Goal: Task Accomplishment & Management: Complete application form

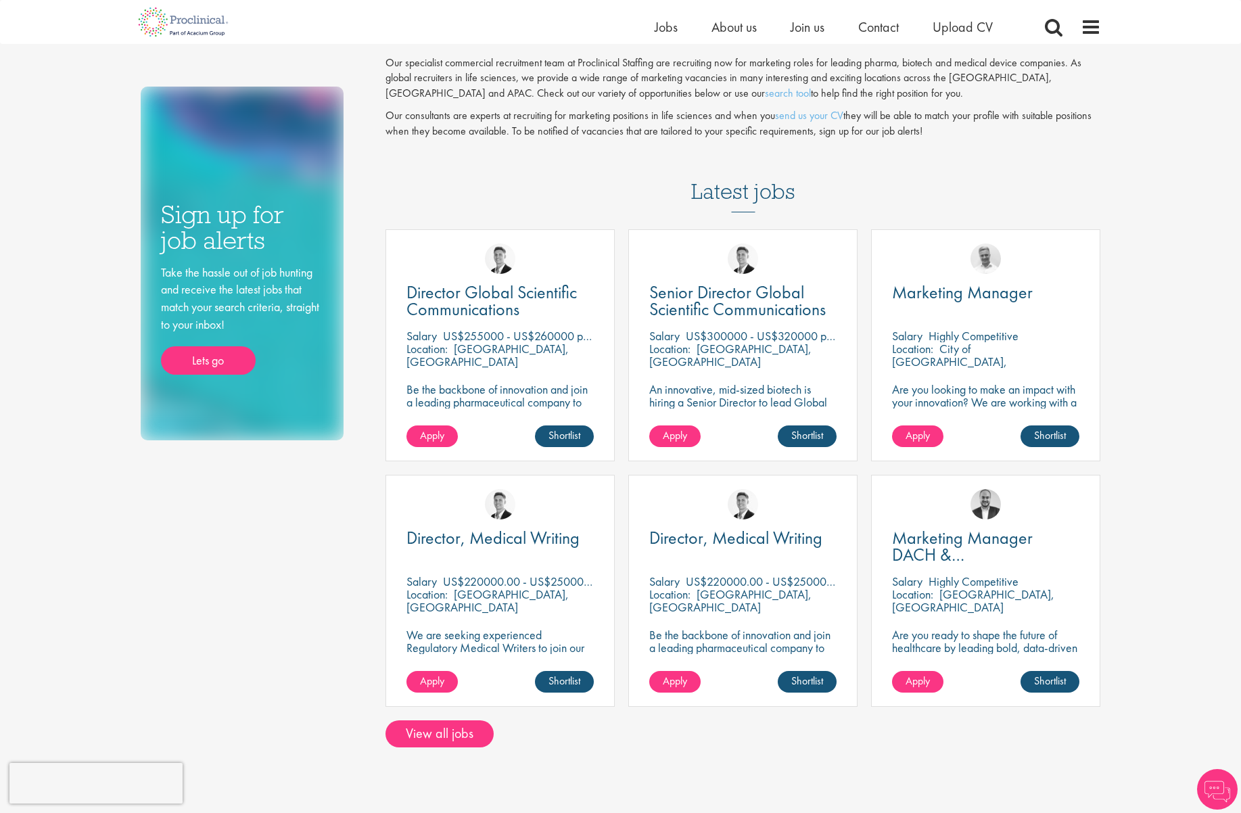
scroll to position [87, 0]
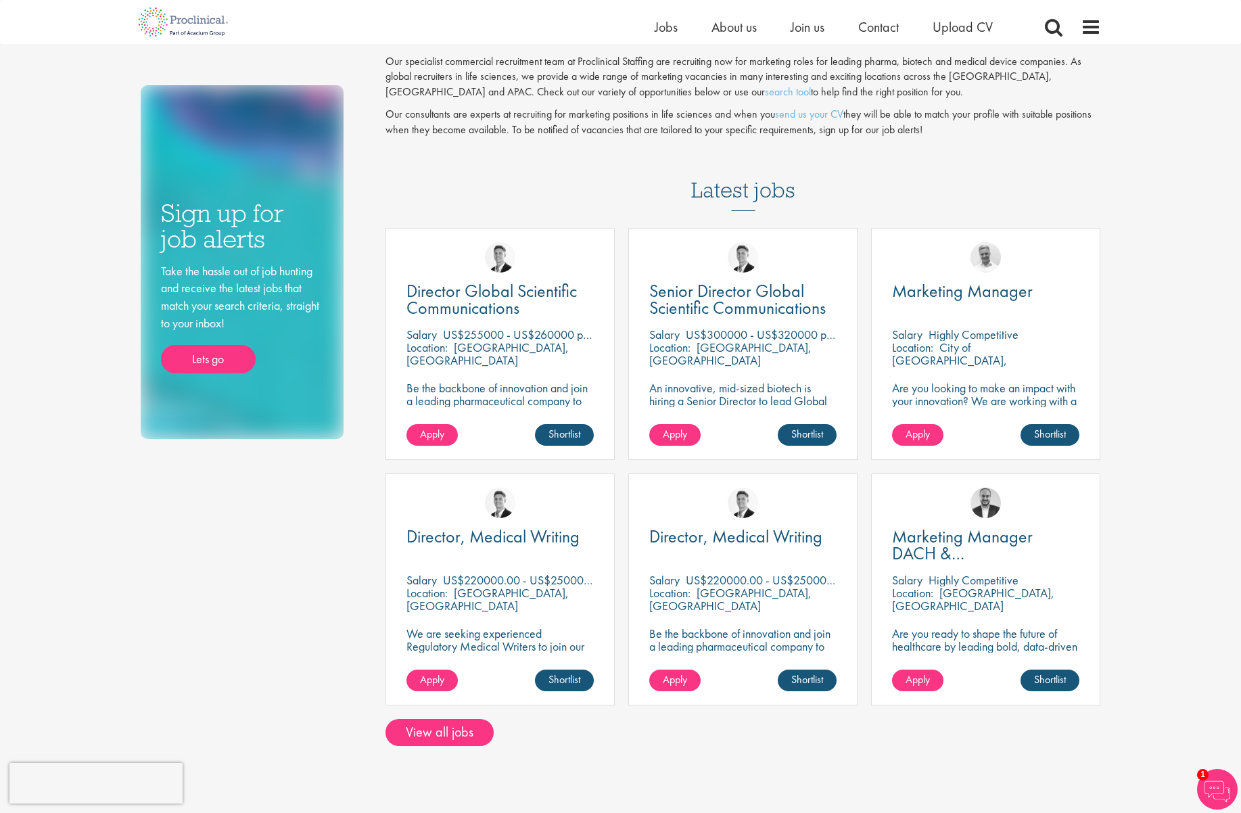
click at [992, 375] on div "Marketing Manager [GEOGRAPHIC_DATA] Highly Competitive Location: City of [GEOGR…" at bounding box center [985, 344] width 229 height 232
click at [1035, 436] on link "Shortlist" at bounding box center [1050, 435] width 59 height 22
click at [1035, 436] on link "Shortlisted" at bounding box center [1045, 435] width 70 height 22
click at [926, 430] on span "Apply" at bounding box center [918, 434] width 24 height 14
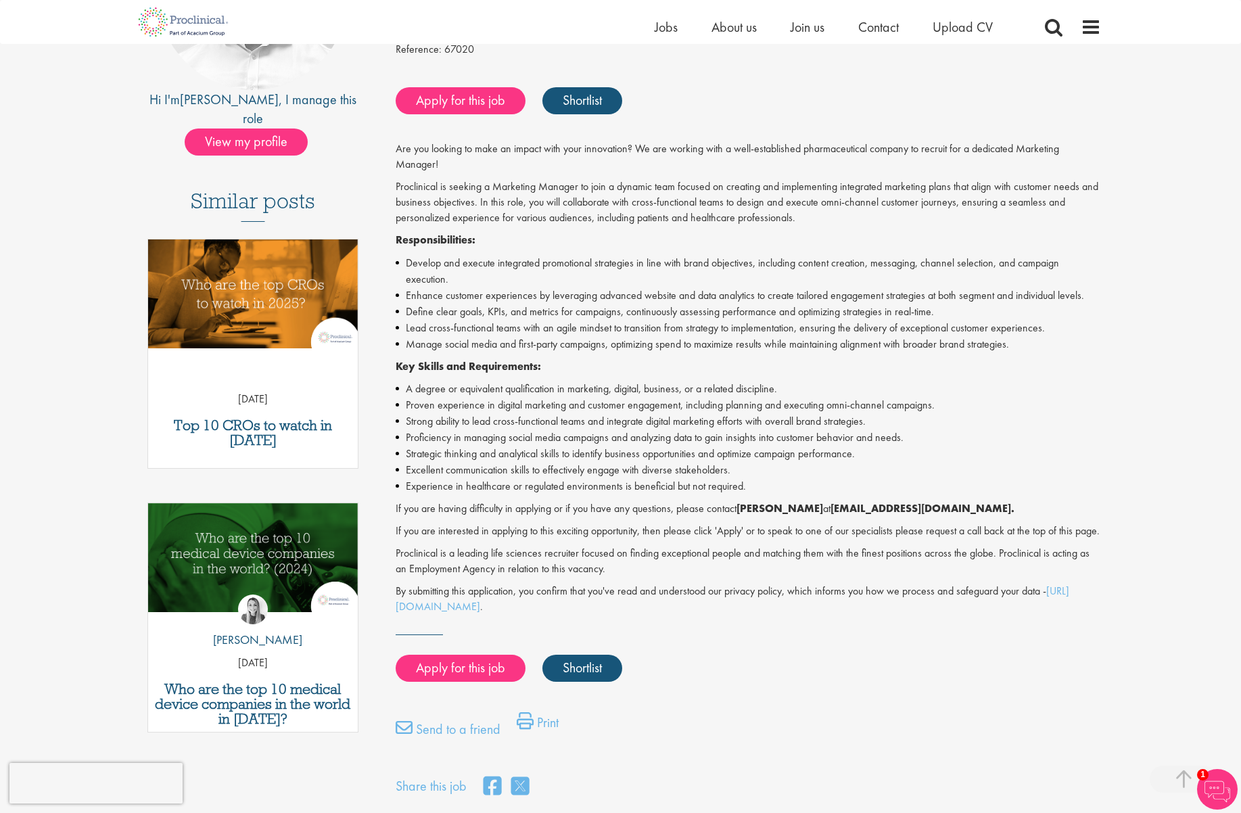
scroll to position [253, 0]
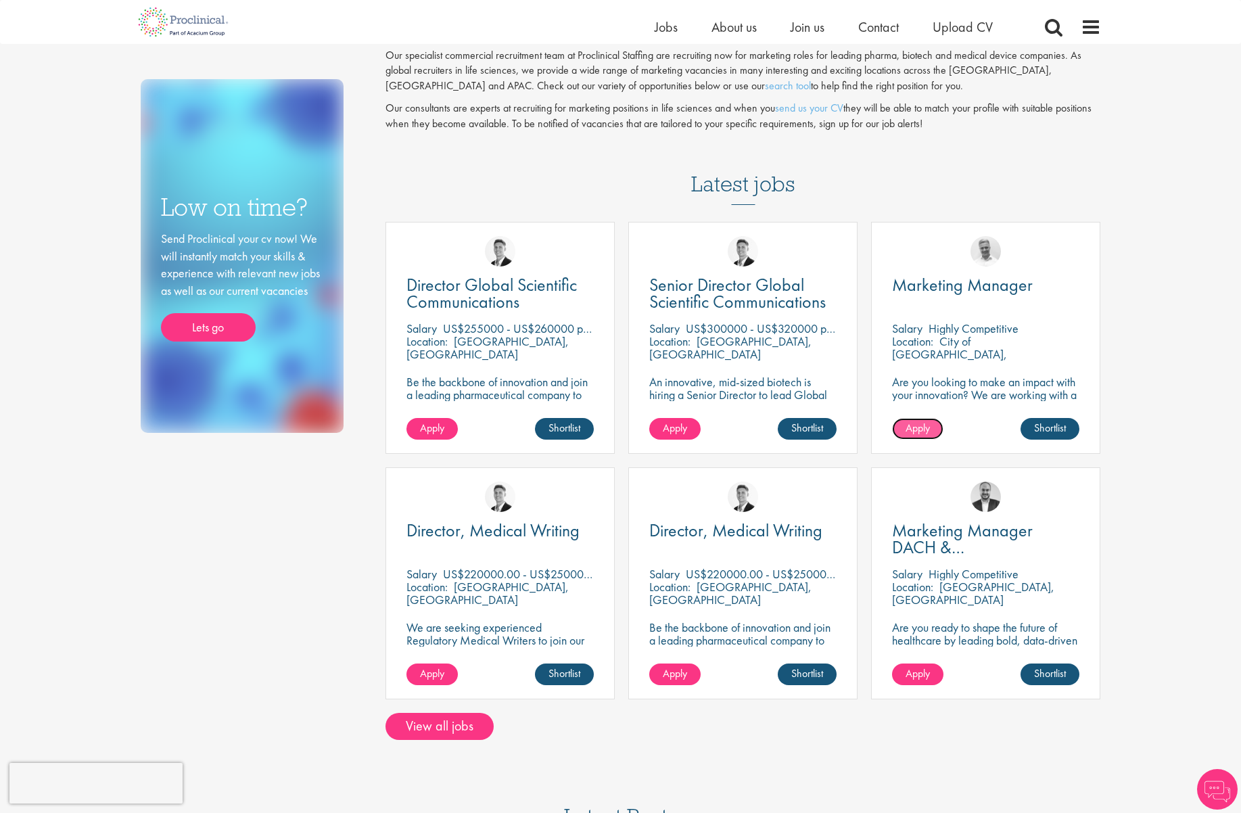
click at [918, 425] on span "Apply" at bounding box center [918, 428] width 24 height 14
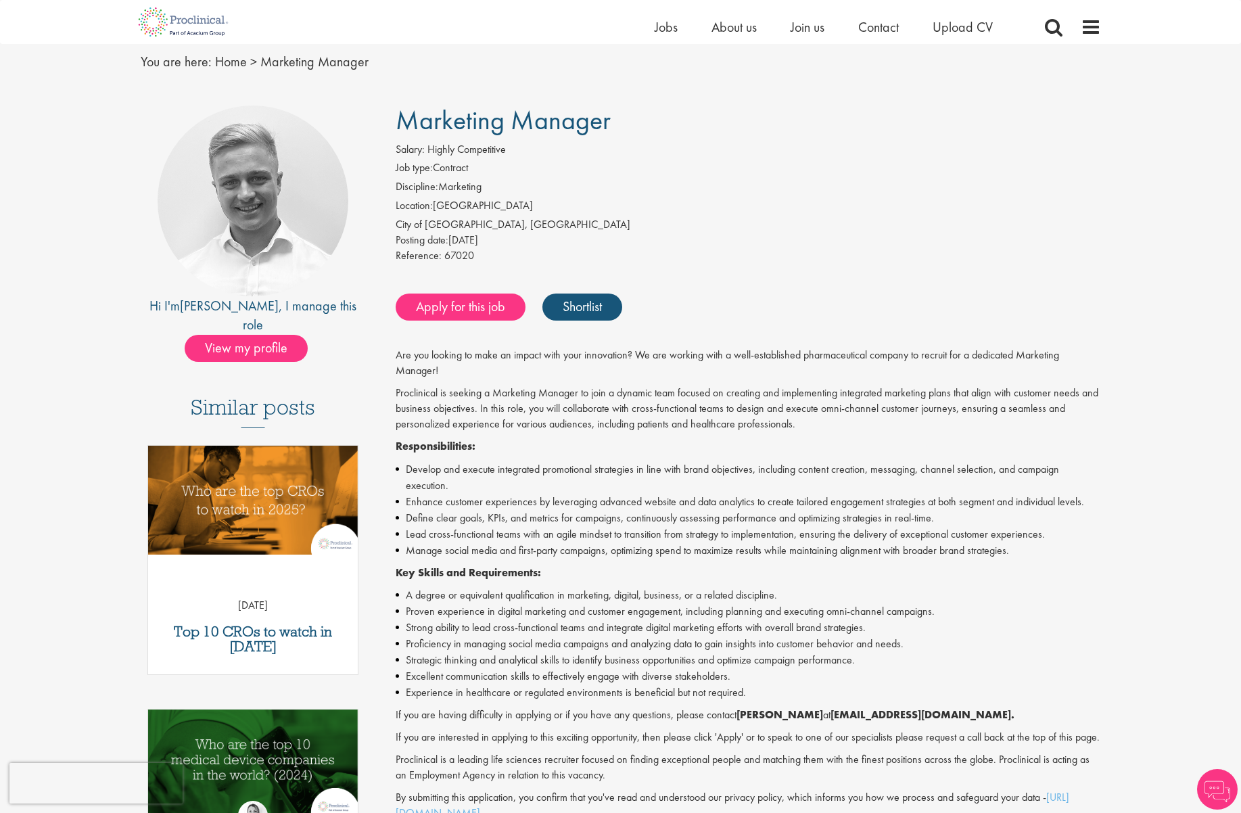
scroll to position [57, 0]
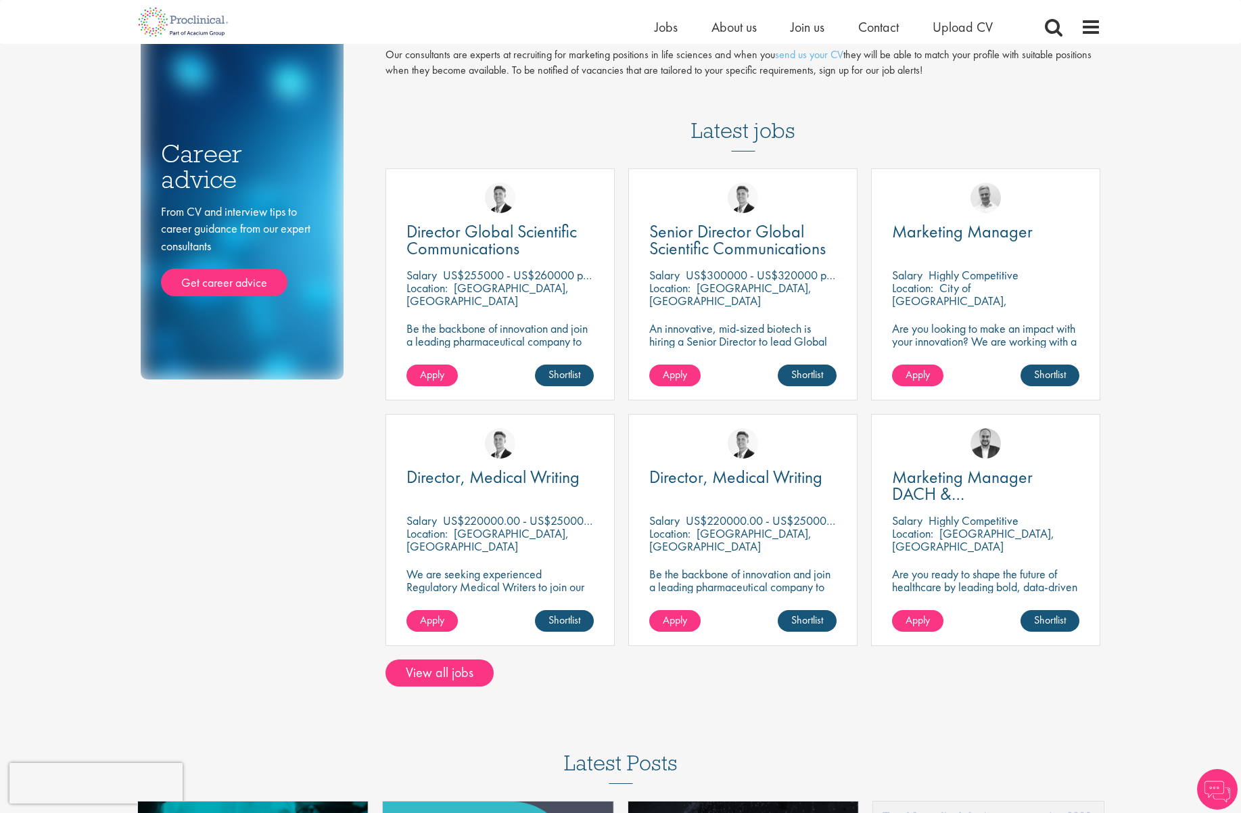
scroll to position [148, 0]
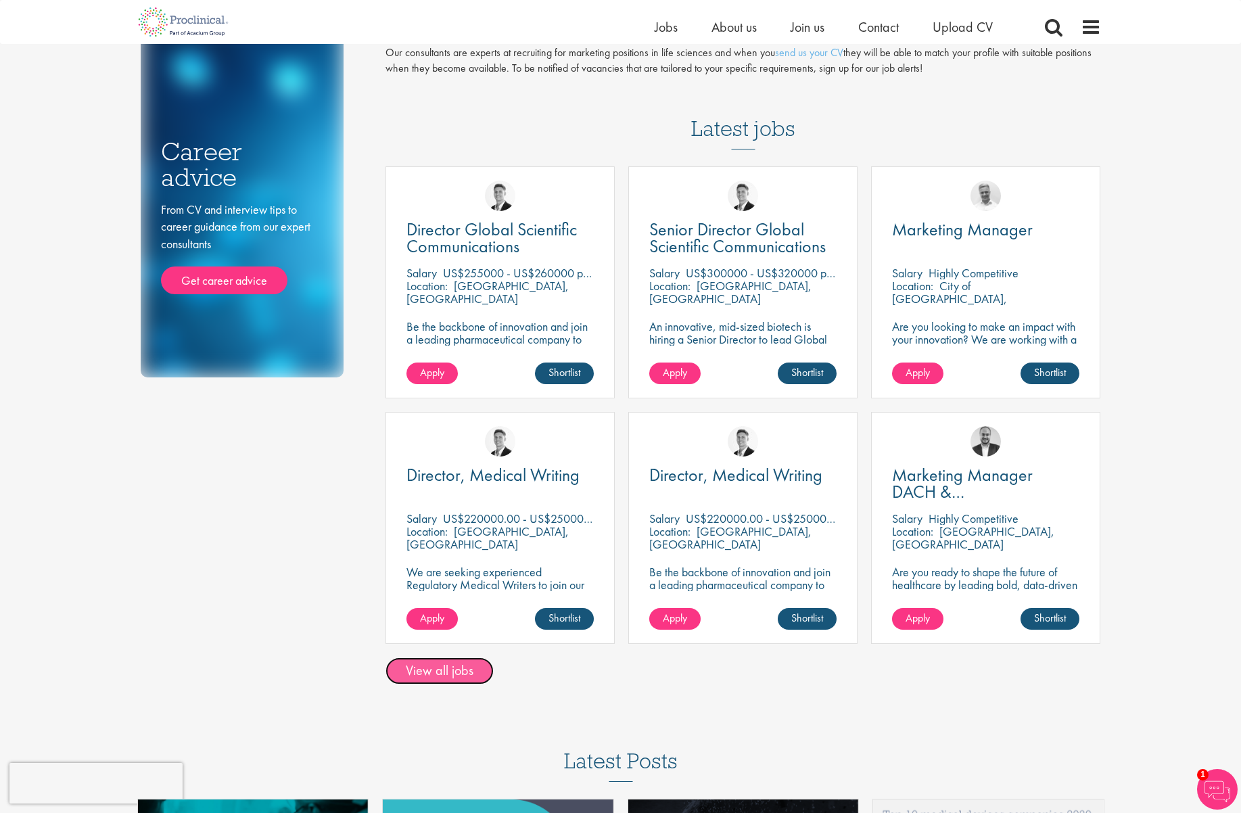
click at [452, 679] on link "View all jobs" at bounding box center [440, 670] width 108 height 27
